Goal: Transaction & Acquisition: Book appointment/travel/reservation

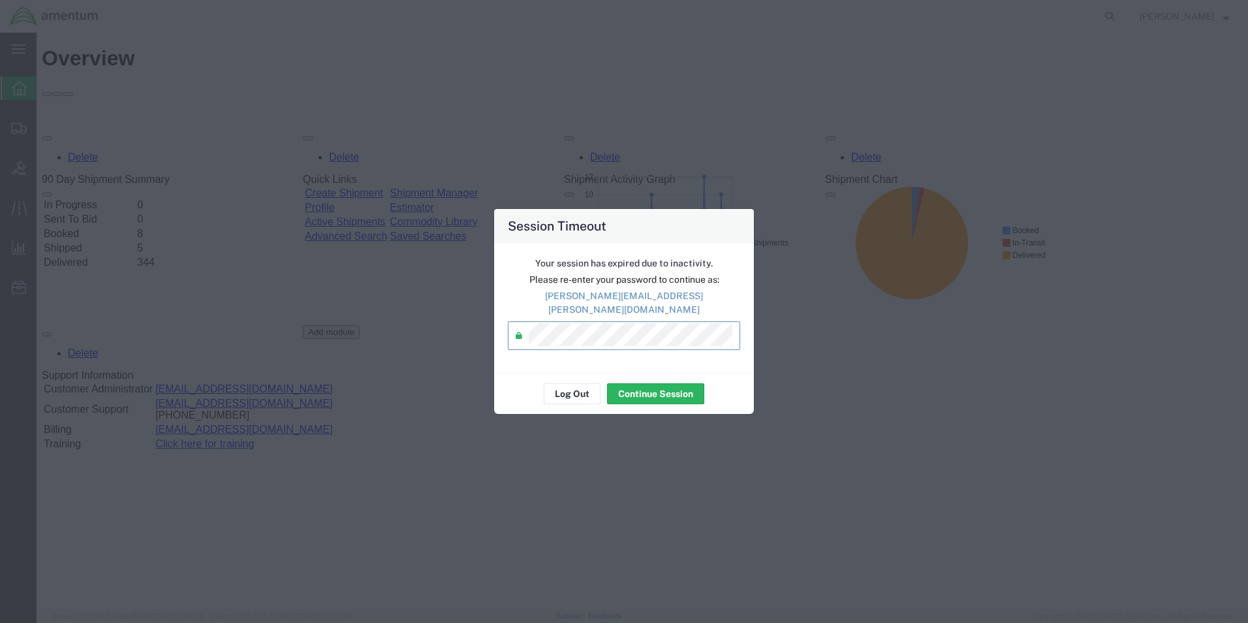
click at [640, 399] on div "Log Out Continue Session" at bounding box center [624, 393] width 260 height 41
click at [632, 383] on button "Continue Session" at bounding box center [655, 393] width 97 height 21
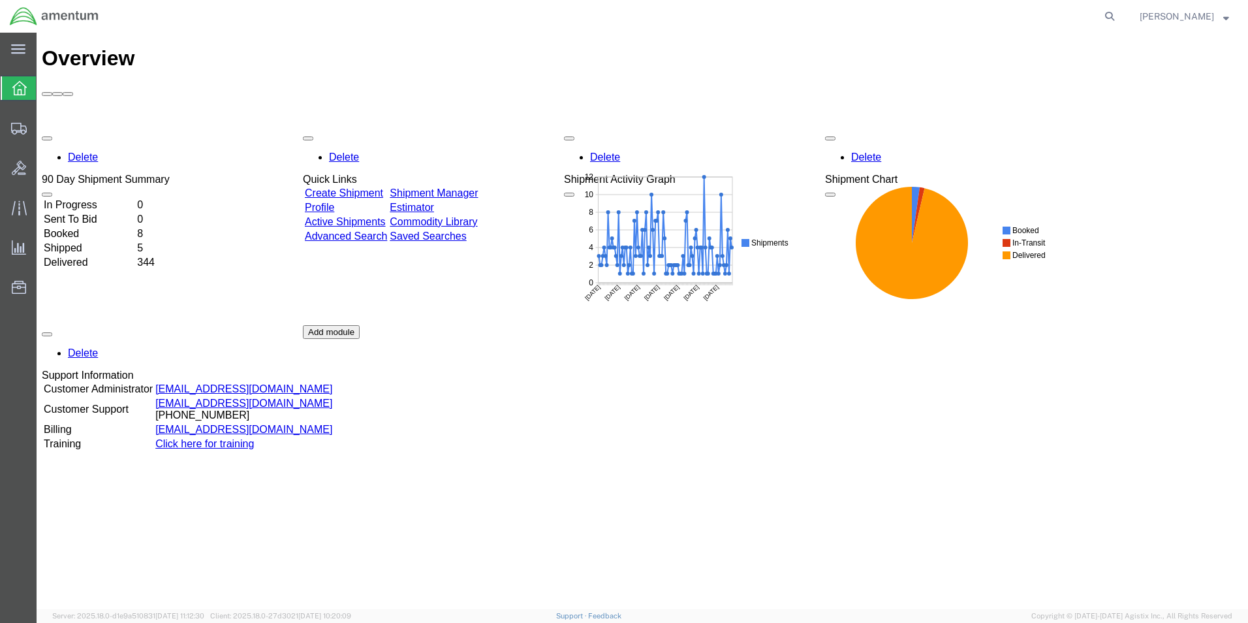
click at [448, 187] on link "Shipment Manager" at bounding box center [434, 192] width 88 height 11
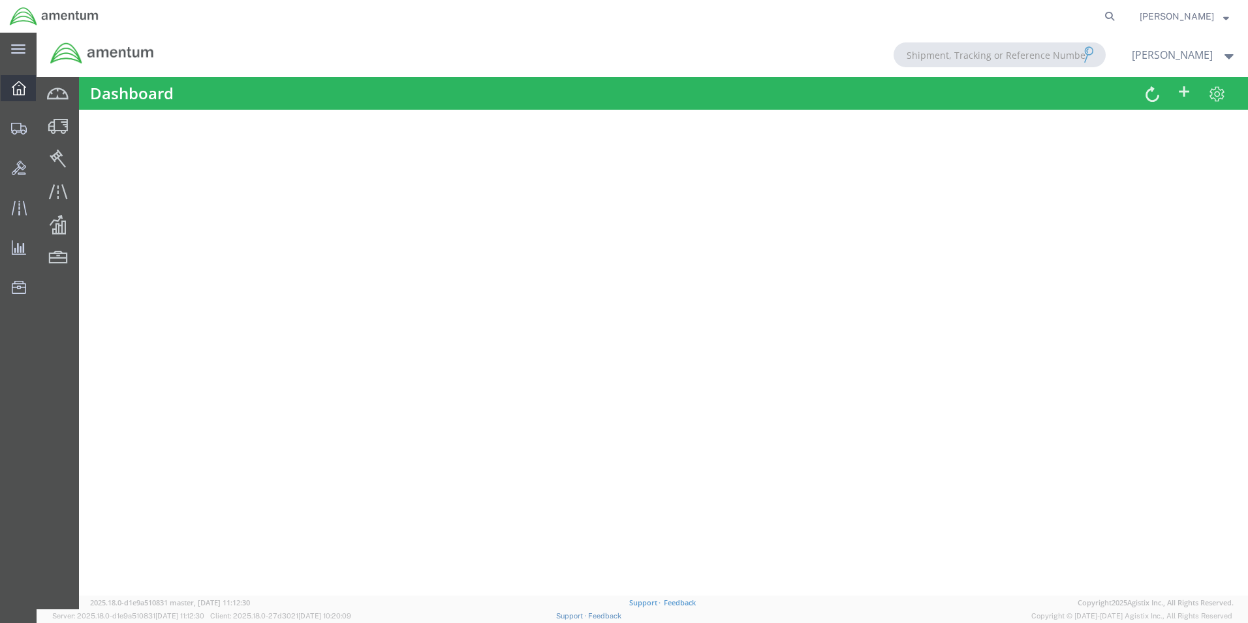
click at [16, 93] on icon at bounding box center [19, 88] width 14 height 14
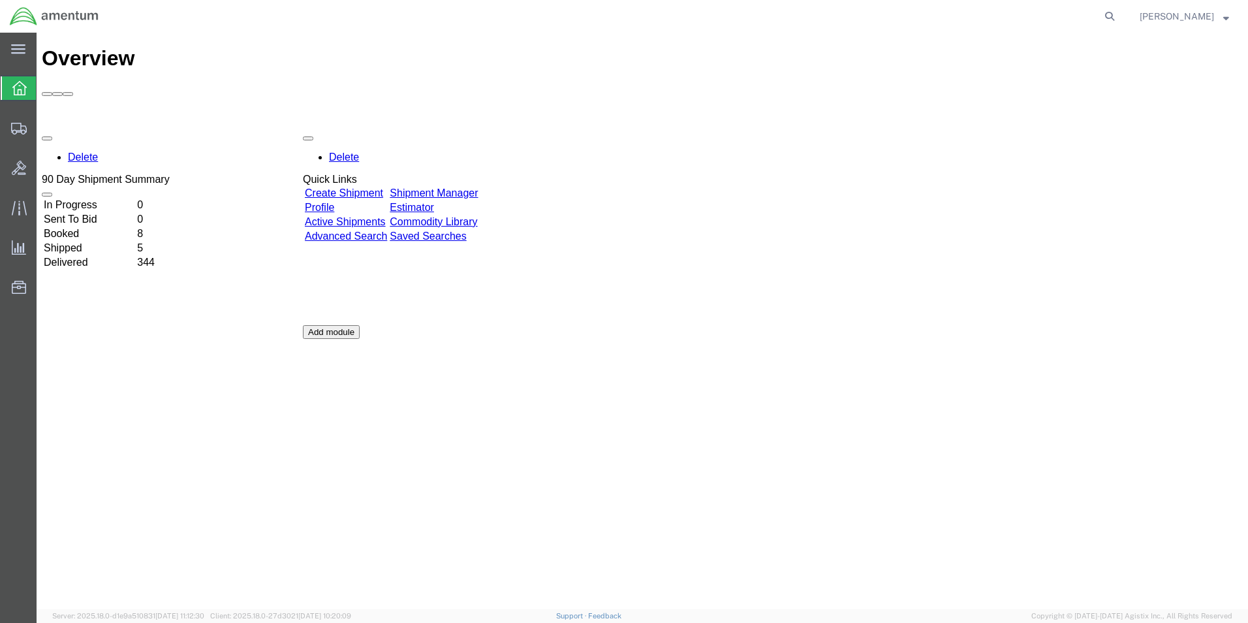
click at [454, 187] on link "Shipment Manager" at bounding box center [434, 192] width 88 height 11
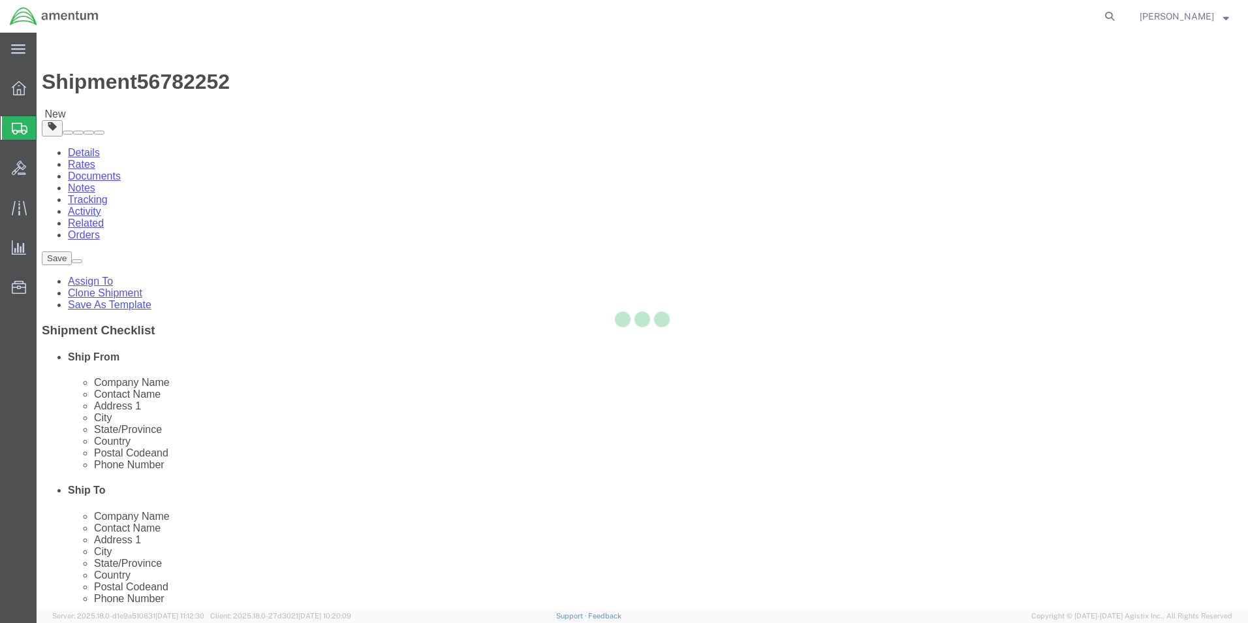
select select "42712"
select select "42735"
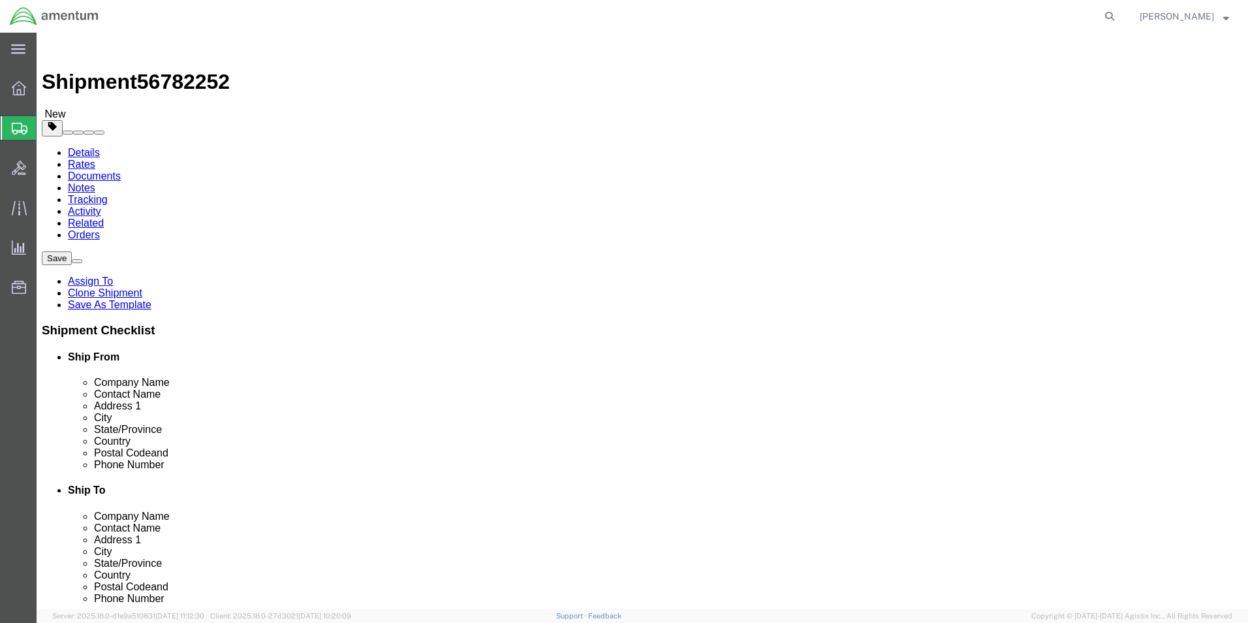
drag, startPoint x: 281, startPoint y: 302, endPoint x: 105, endPoint y: 284, distance: 177.1
click div "Location TACLS_616-Pope, NC My Profile Location 1002-4122-6 1006-5256-0 1026-89…"
type input "marcu"
click p "- Amentum Services, Inc. - (Marcus Swanson) 393 SURVEYOR ST, C 2-228 AVN, POPE …"
select select
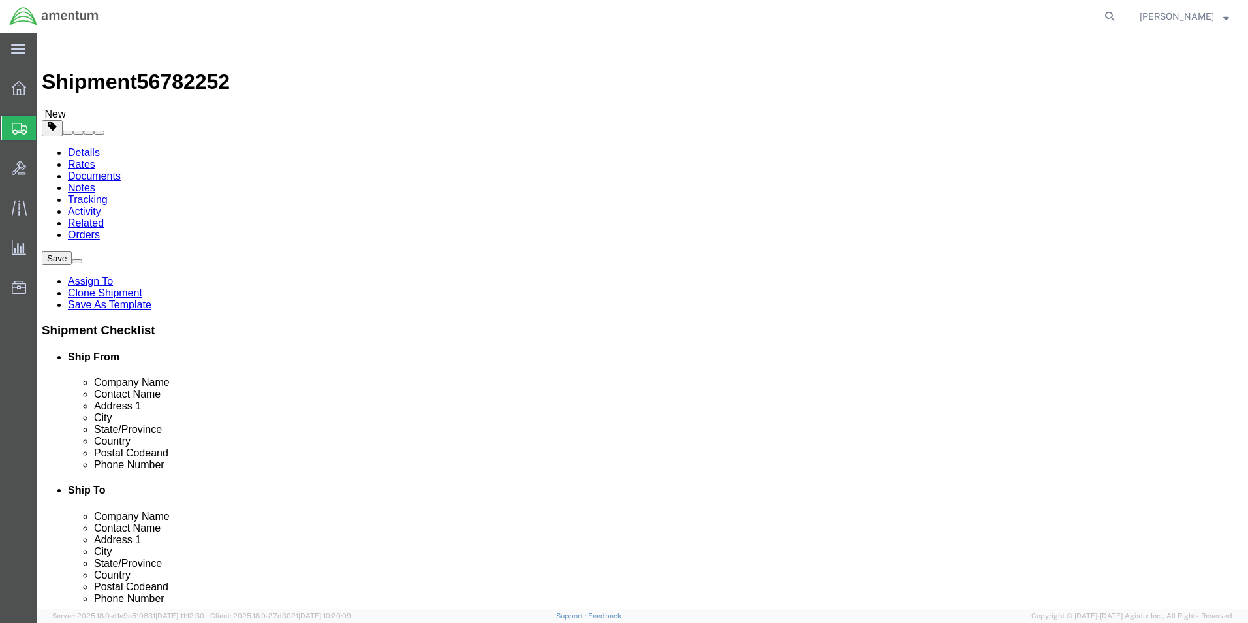
type input "28308"
type input "910-394-6875"
type input "marcus.swanson@amentum.com"
checkbox input "true"
select select "NC"
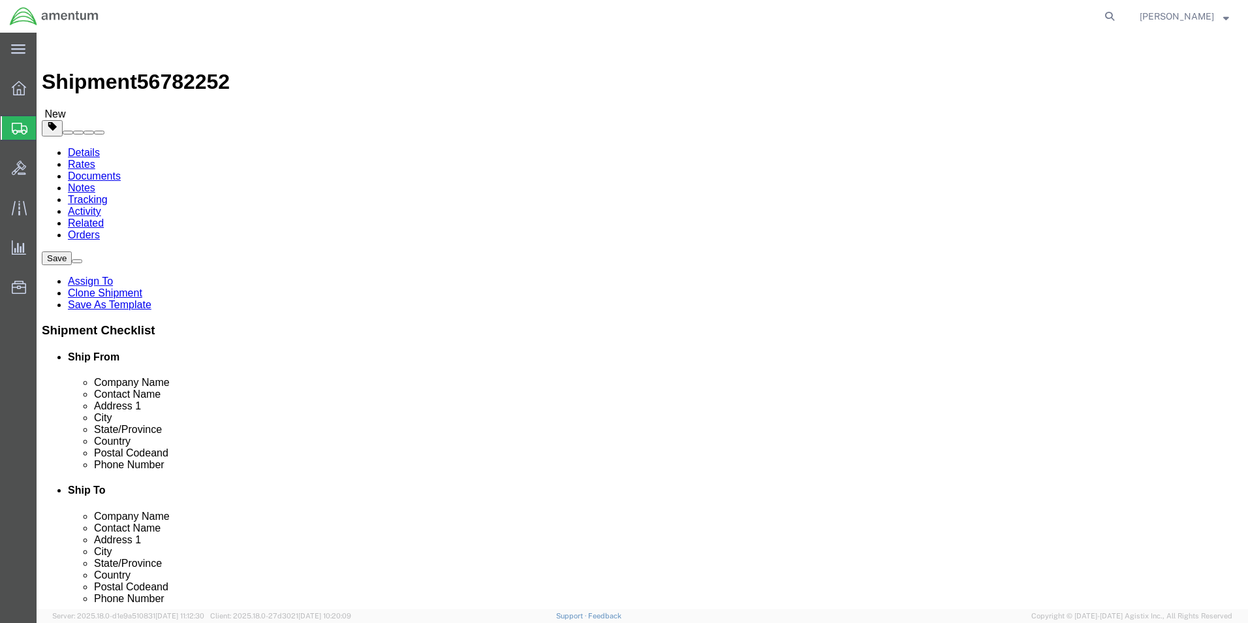
type input "Marcus Swanson"
click input "checkbox"
checkbox input "false"
click button "Rate Shipment"
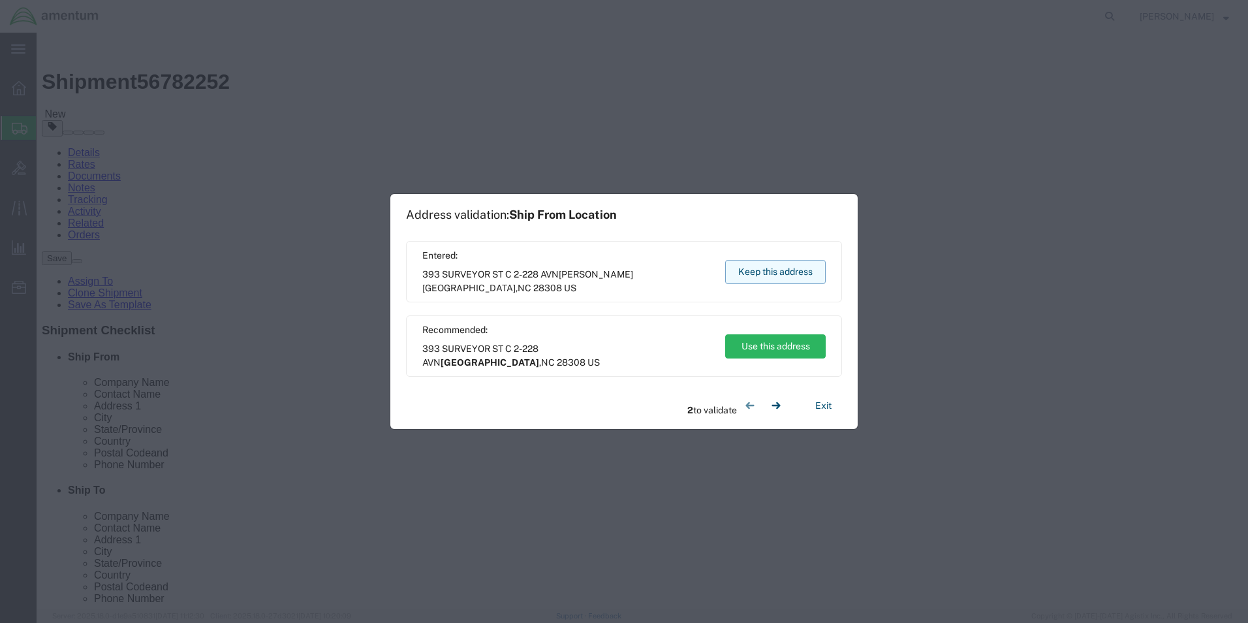
click at [741, 270] on button "Keep this address" at bounding box center [775, 272] width 100 height 24
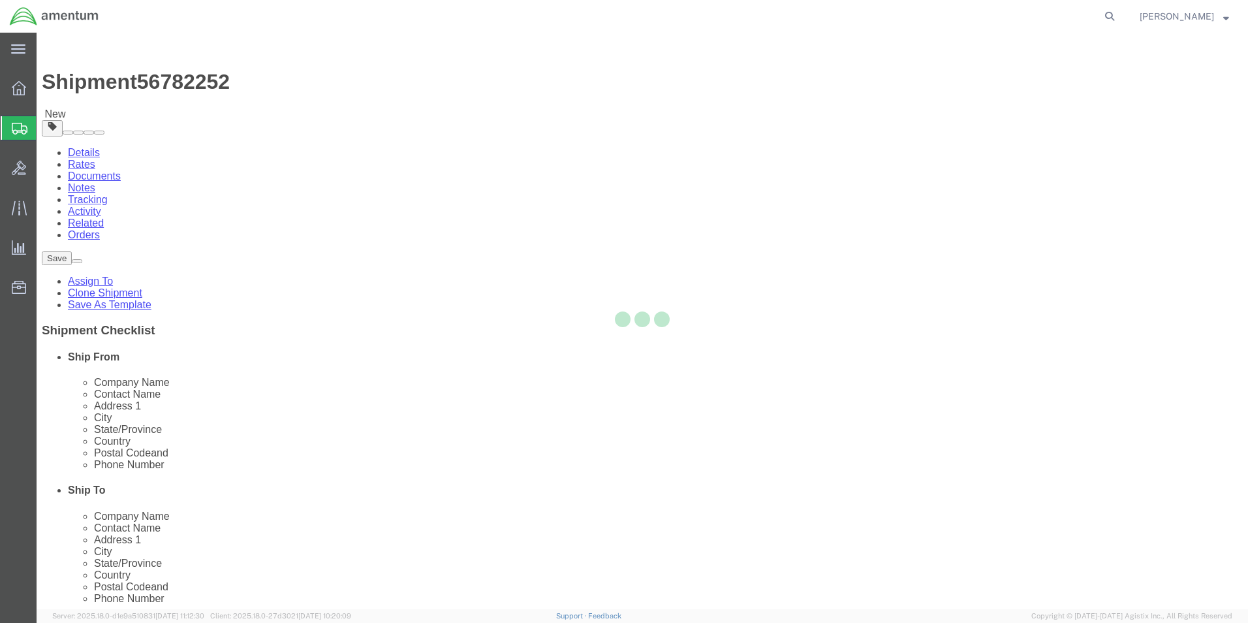
click at [572, 423] on div at bounding box center [642, 321] width 1211 height 576
